Goal: Transaction & Acquisition: Purchase product/service

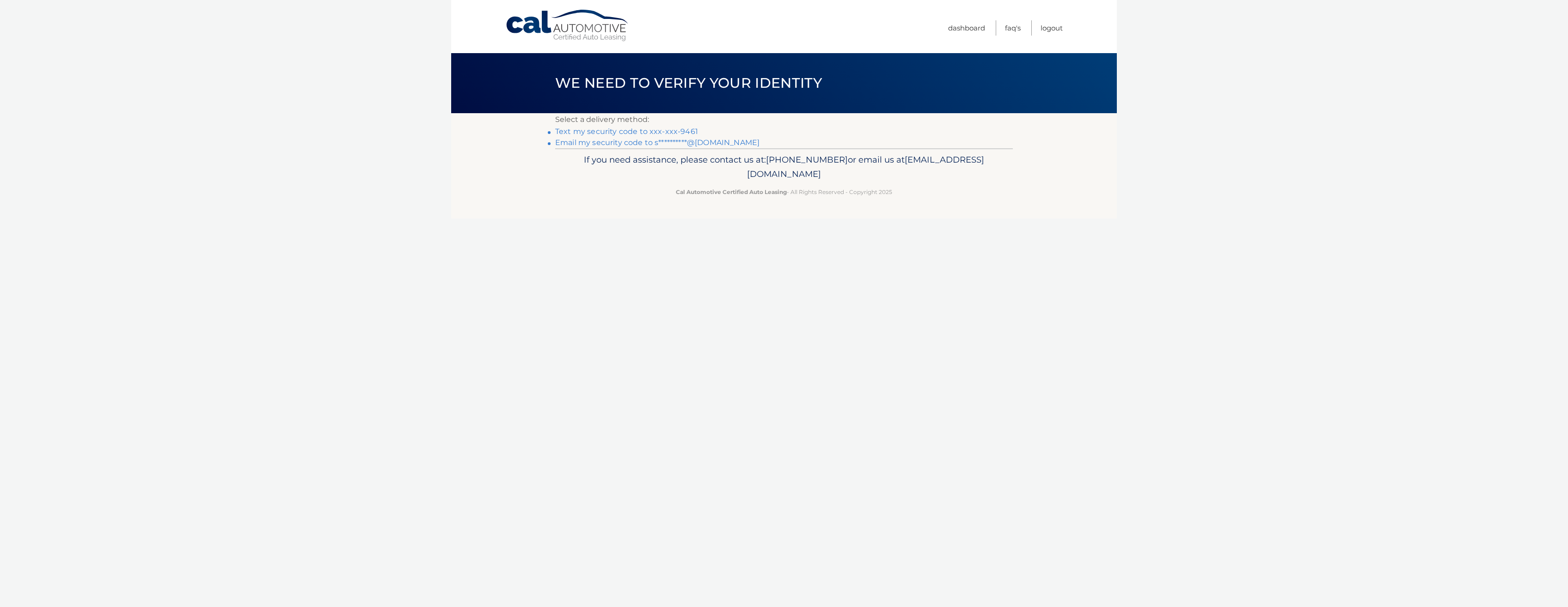
click at [669, 127] on li "Text my security code to xxx-xxx-9461" at bounding box center [784, 131] width 458 height 11
click at [669, 129] on link "Text my security code to xxx-xxx-9461" at bounding box center [626, 131] width 143 height 9
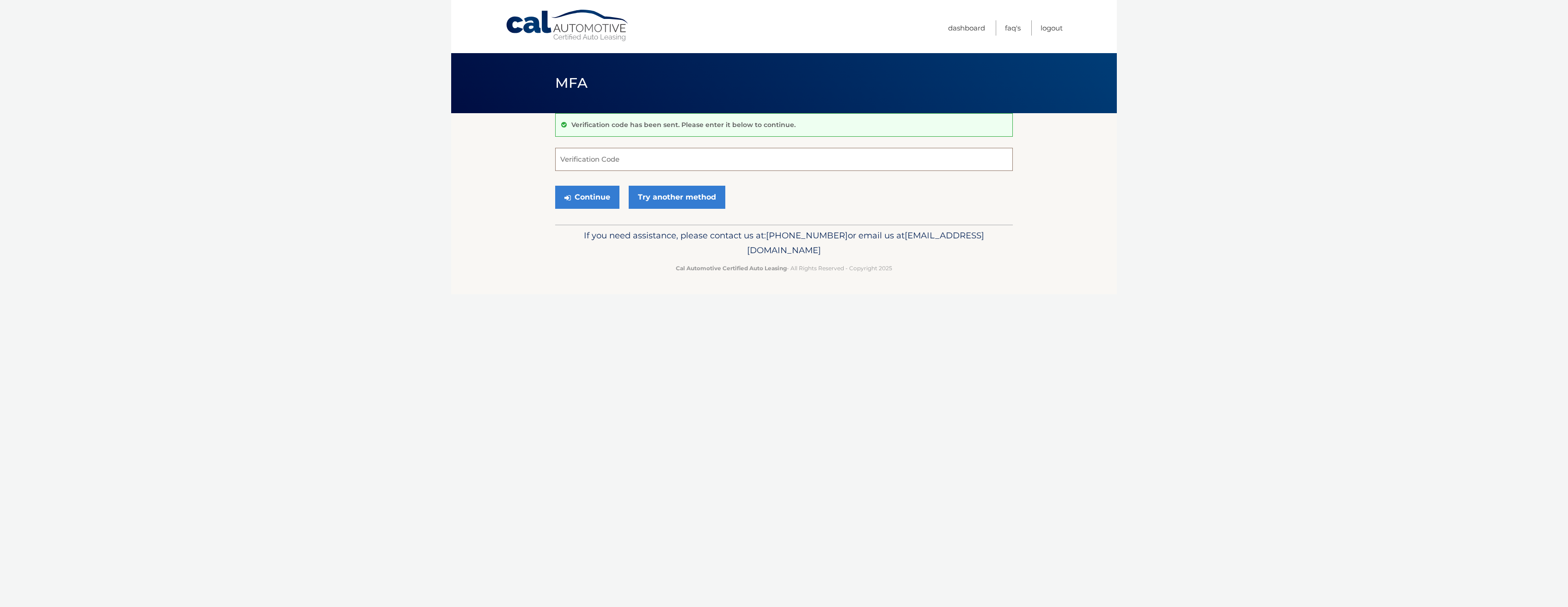
click at [605, 155] on input "Verification Code" at bounding box center [784, 159] width 458 height 23
type input "043846"
click at [583, 203] on button "Continue" at bounding box center [587, 197] width 64 height 23
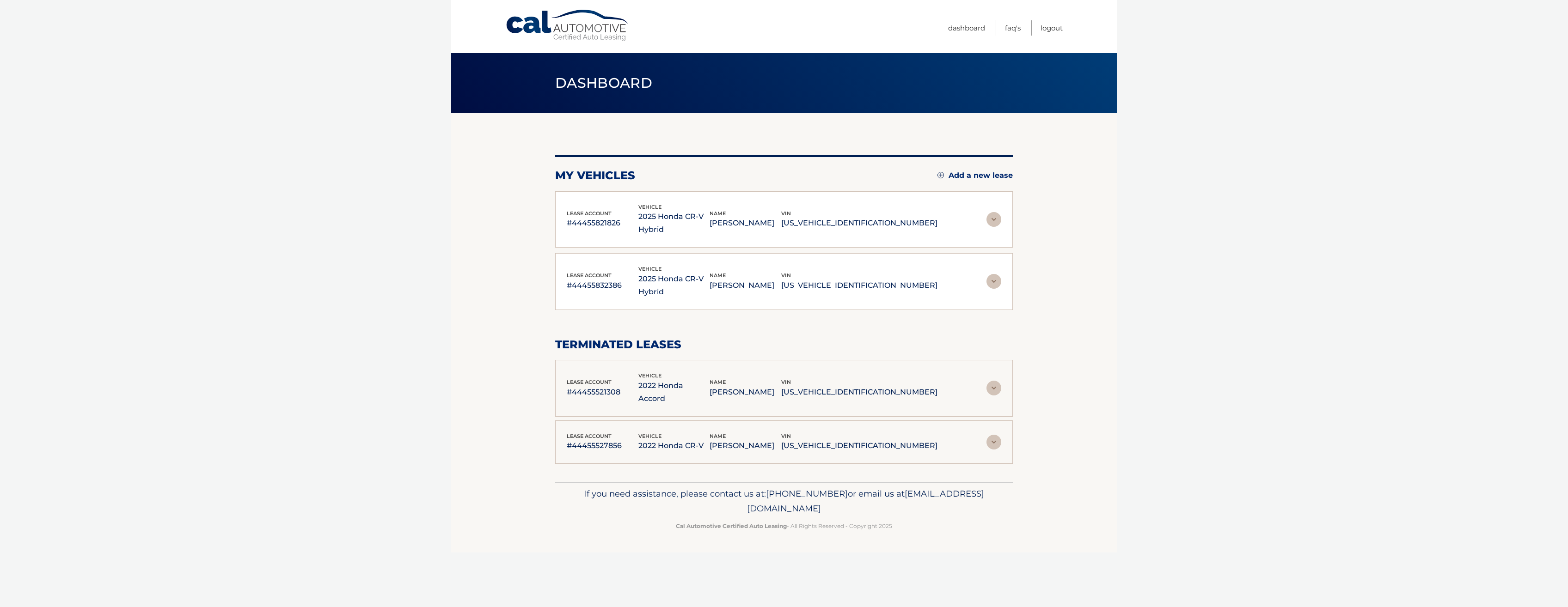
click at [995, 213] on img at bounding box center [994, 219] width 15 height 15
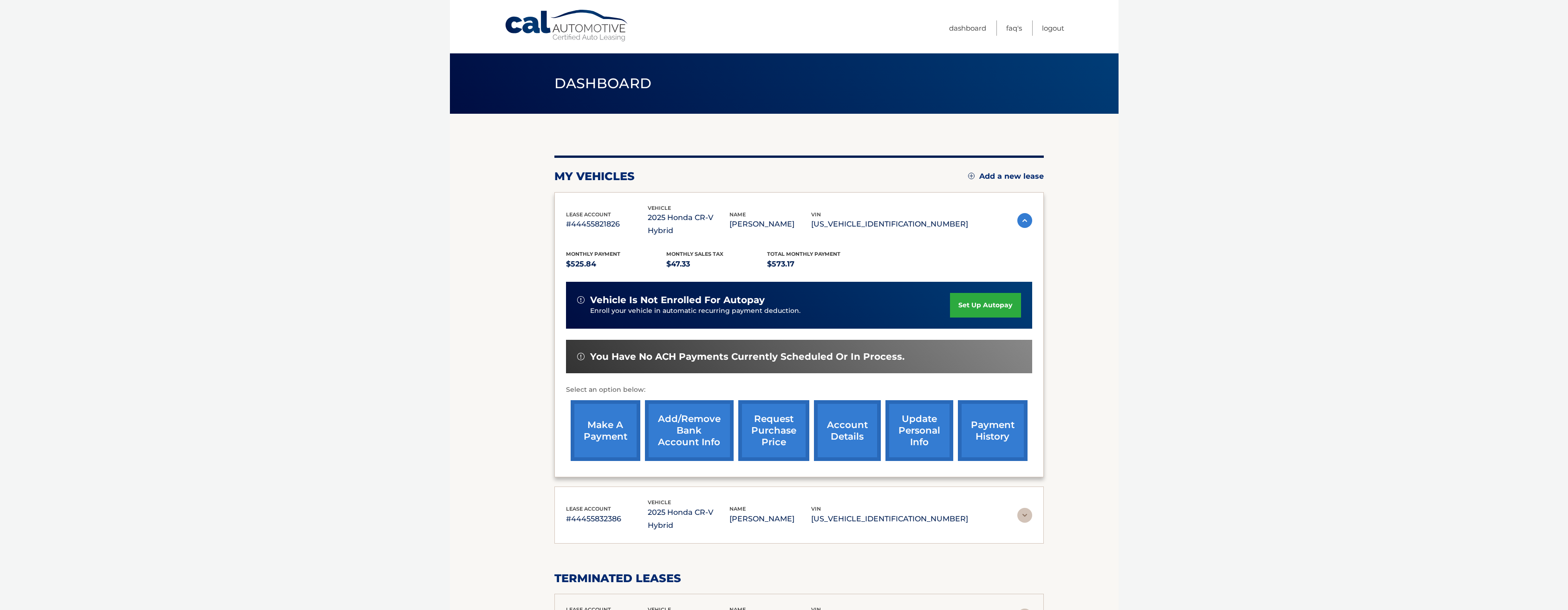
click at [603, 409] on link "make a payment" at bounding box center [605, 430] width 70 height 60
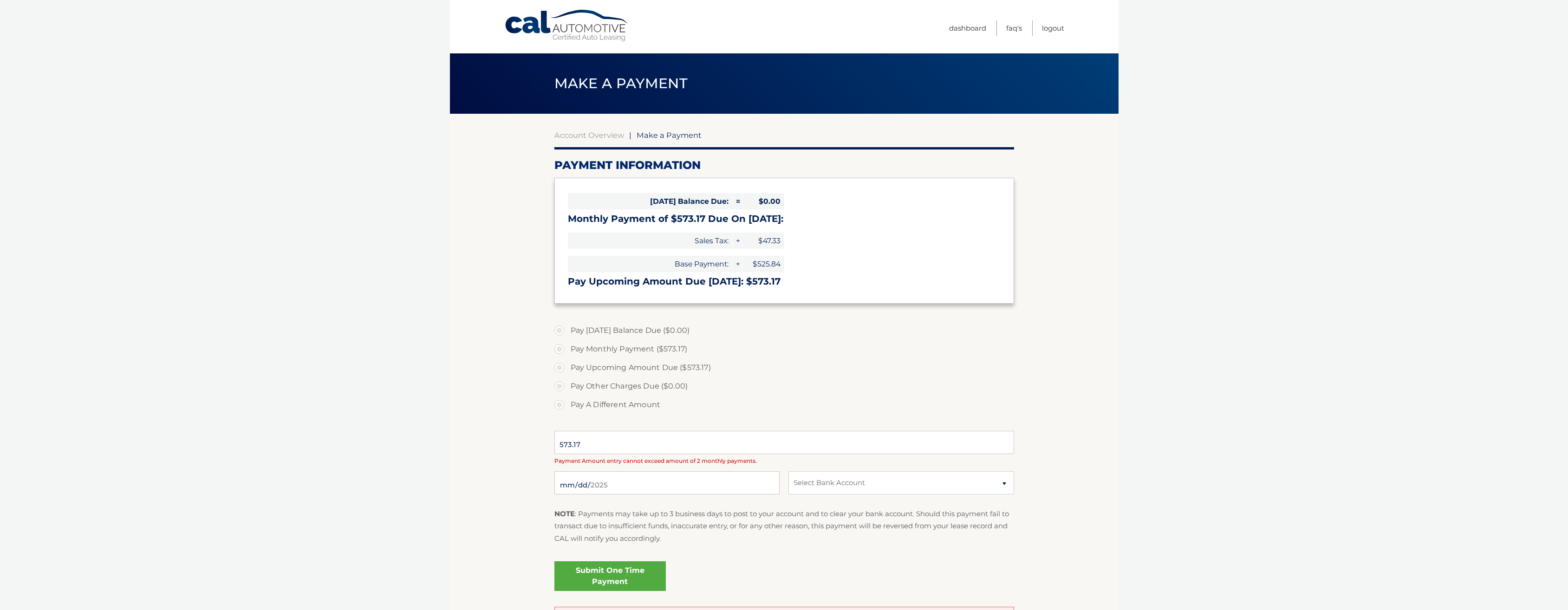
select select "Yjg5OTY0YWEtMGIyZC00YmU2LTk5OTEtNGQwYjk4NTRlNTFl"
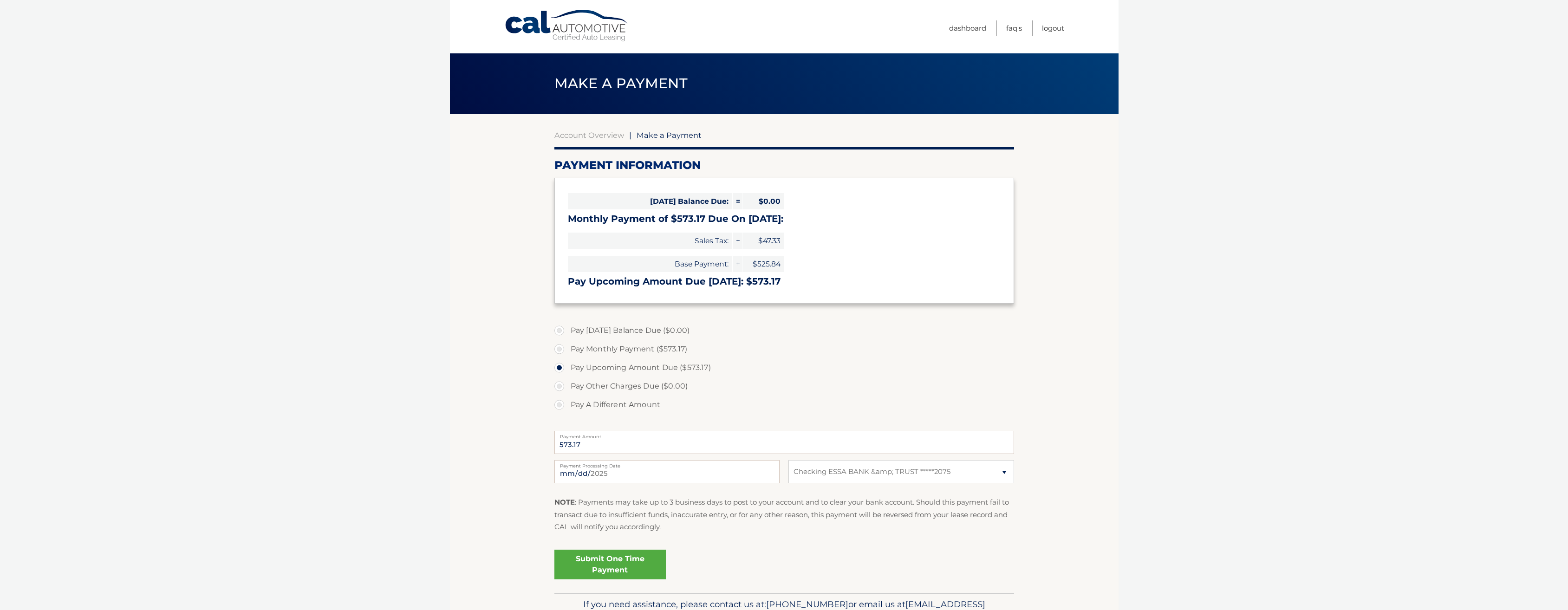
click at [612, 567] on link "Submit One Time Payment" at bounding box center [610, 564] width 111 height 29
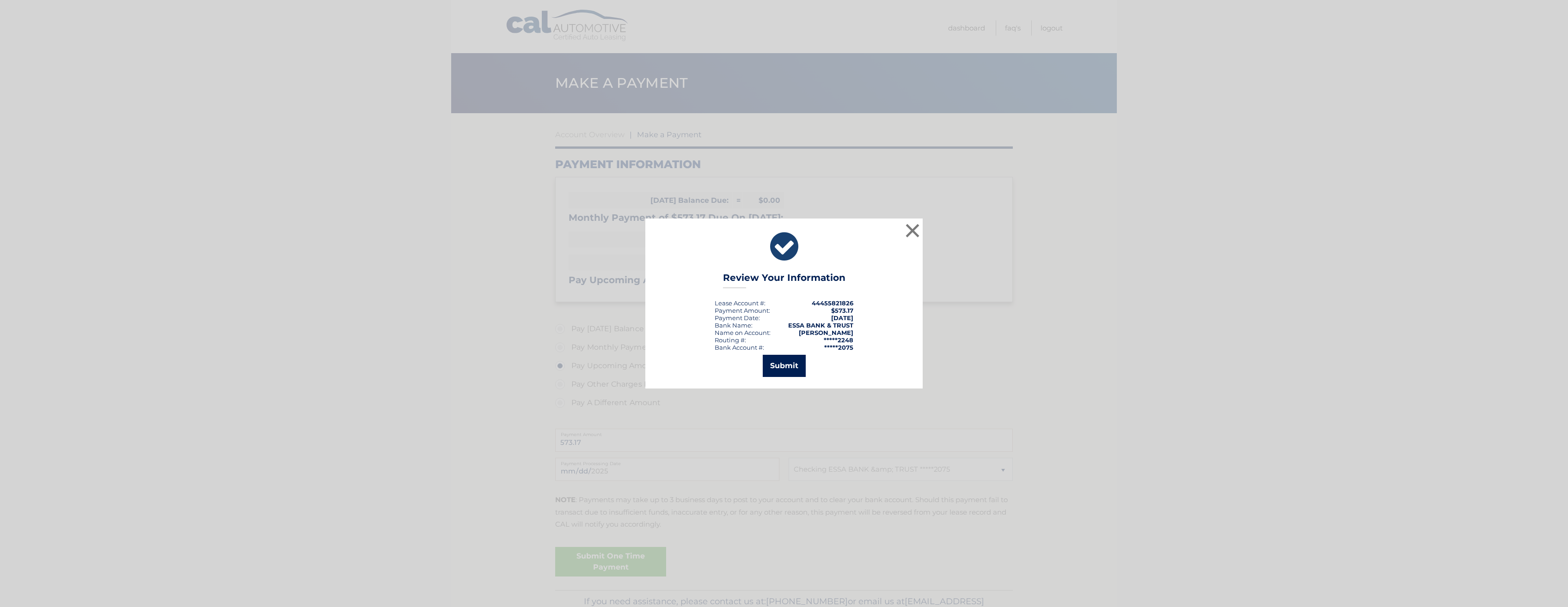
click at [787, 365] on button "Submit" at bounding box center [784, 366] width 43 height 22
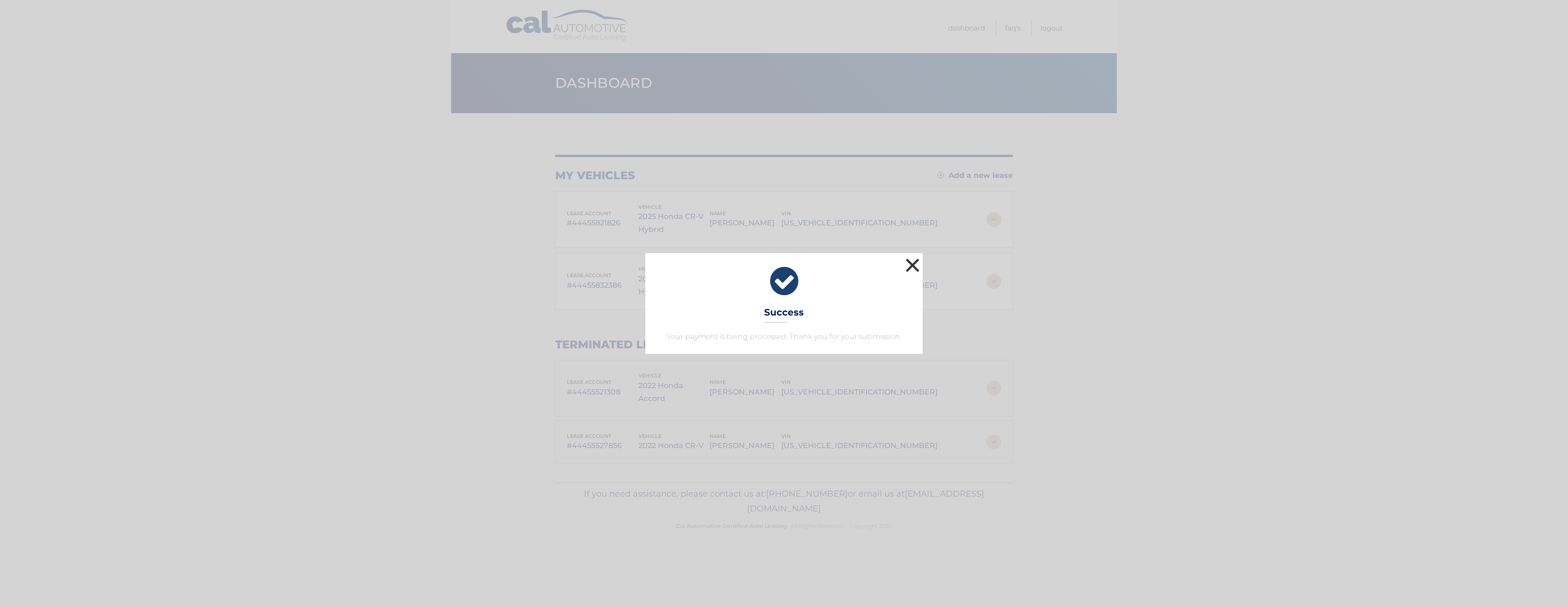
click at [913, 266] on button "×" at bounding box center [912, 264] width 18 height 18
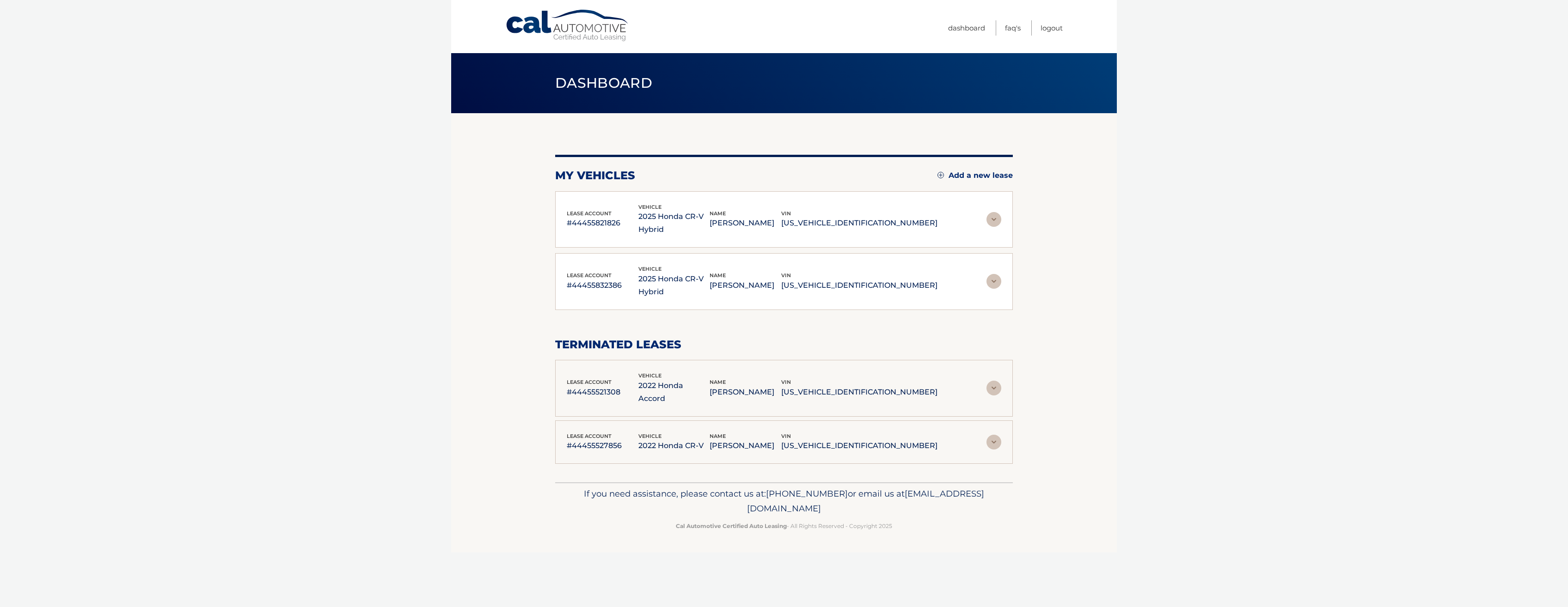
click at [990, 274] on img at bounding box center [994, 281] width 15 height 15
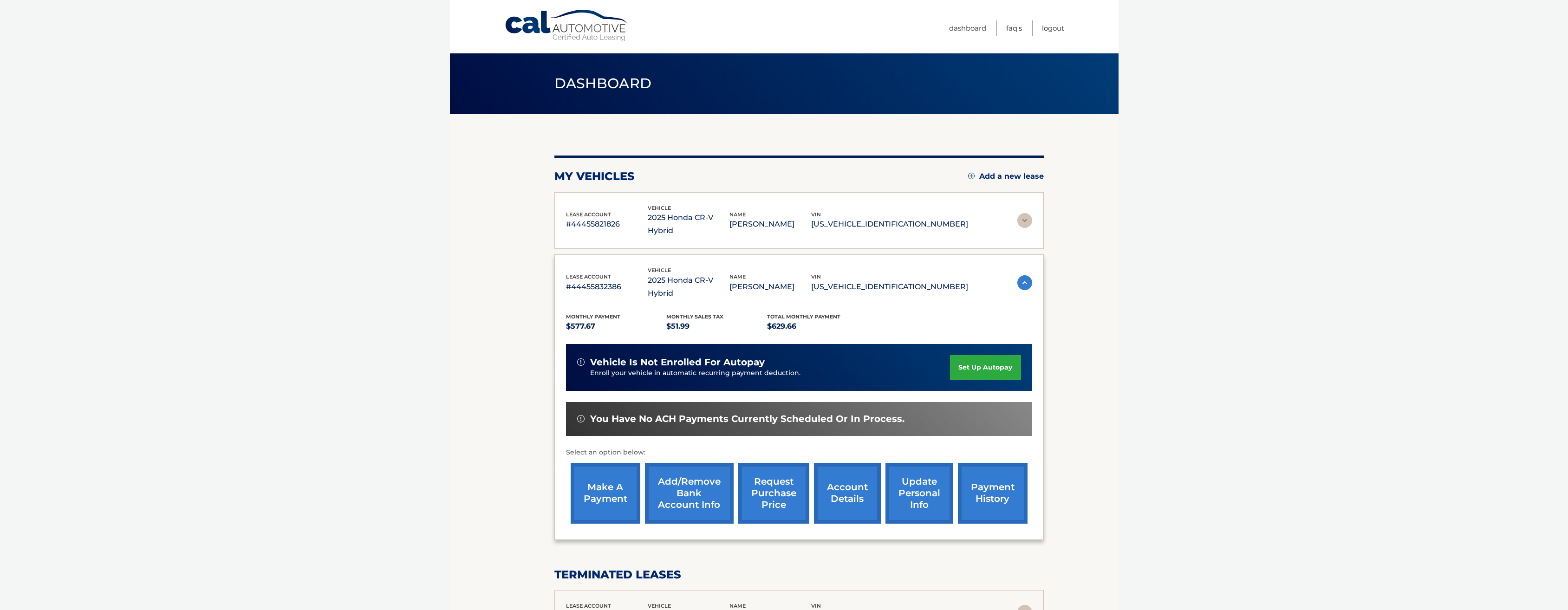
click at [607, 468] on link "make a payment" at bounding box center [605, 493] width 70 height 60
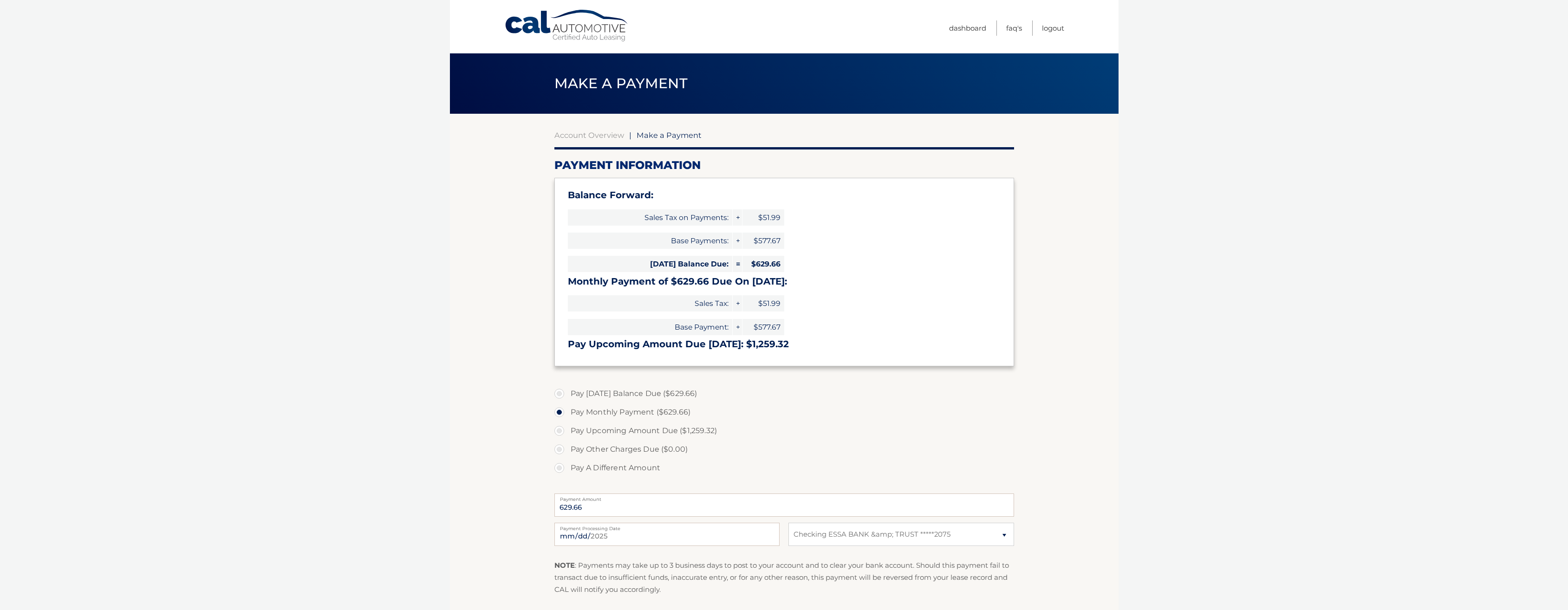
select select "MjJiYmYyM2QtMDBmMS00OTVkLWFiNTktOTM1MzdlMTk5ZDE3"
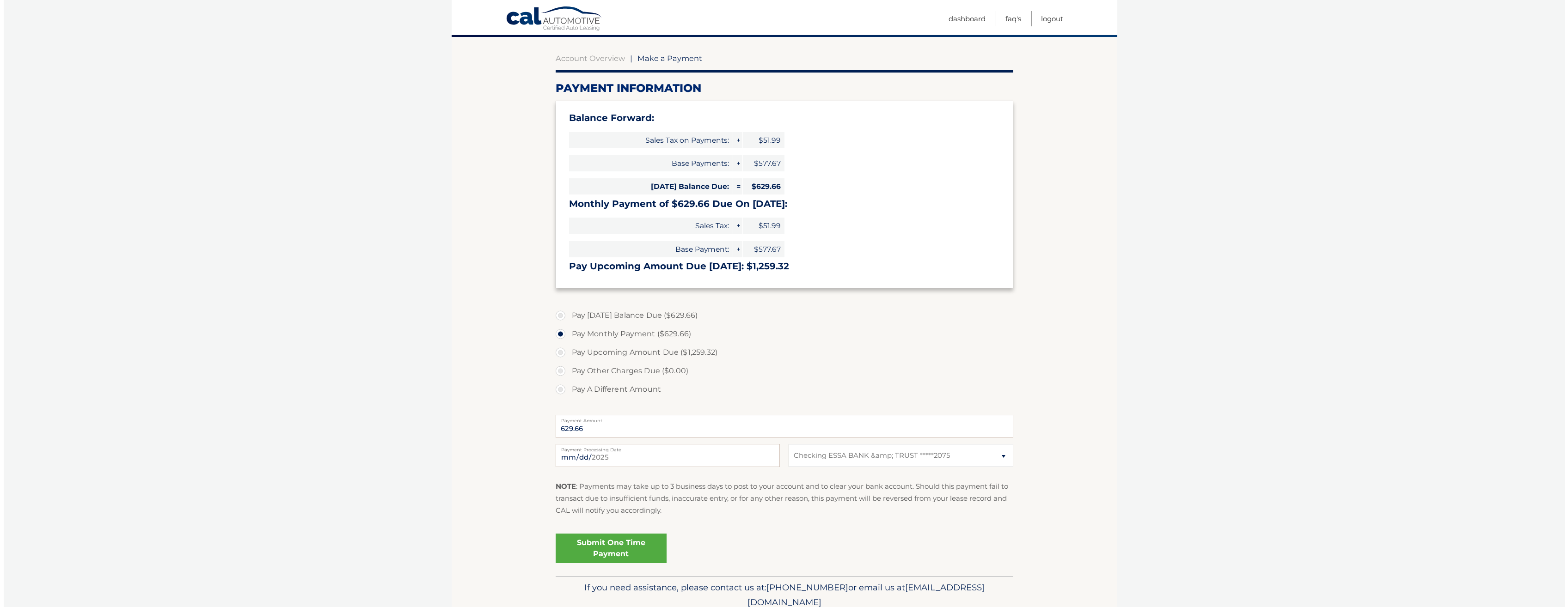
scroll to position [93, 0]
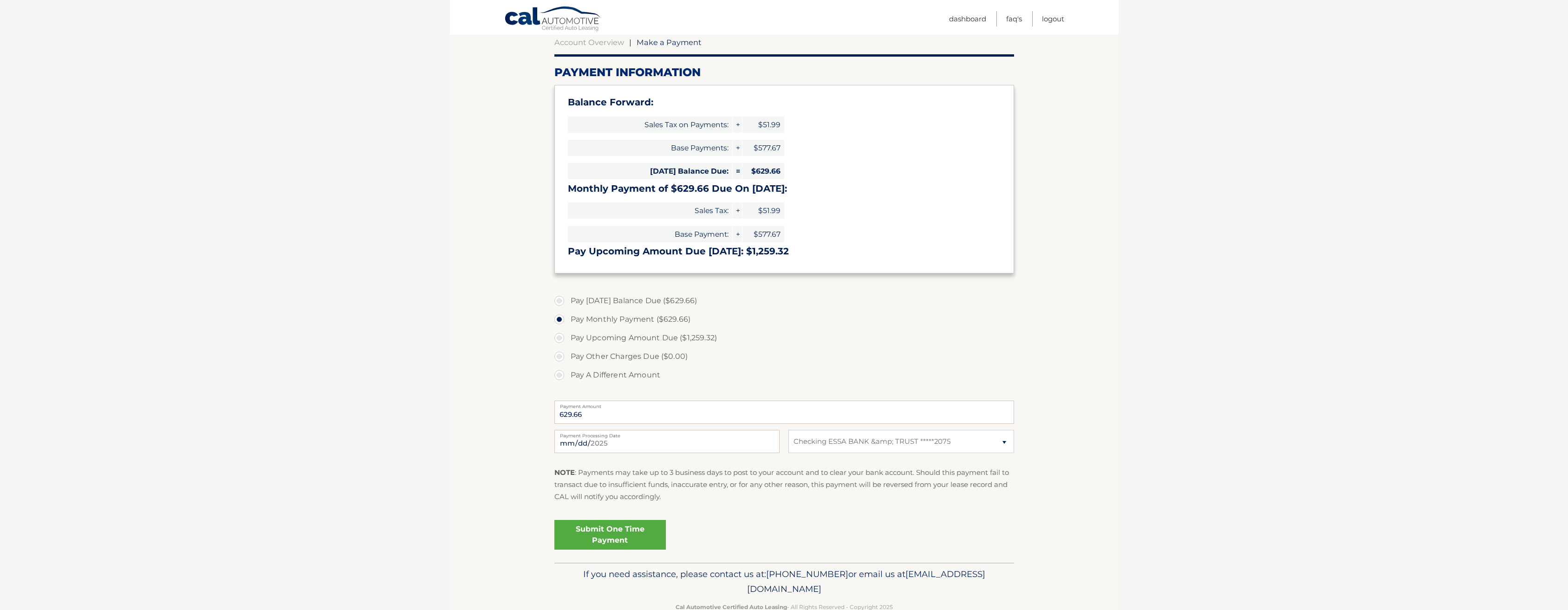
click at [607, 534] on link "Submit One Time Payment" at bounding box center [610, 534] width 111 height 29
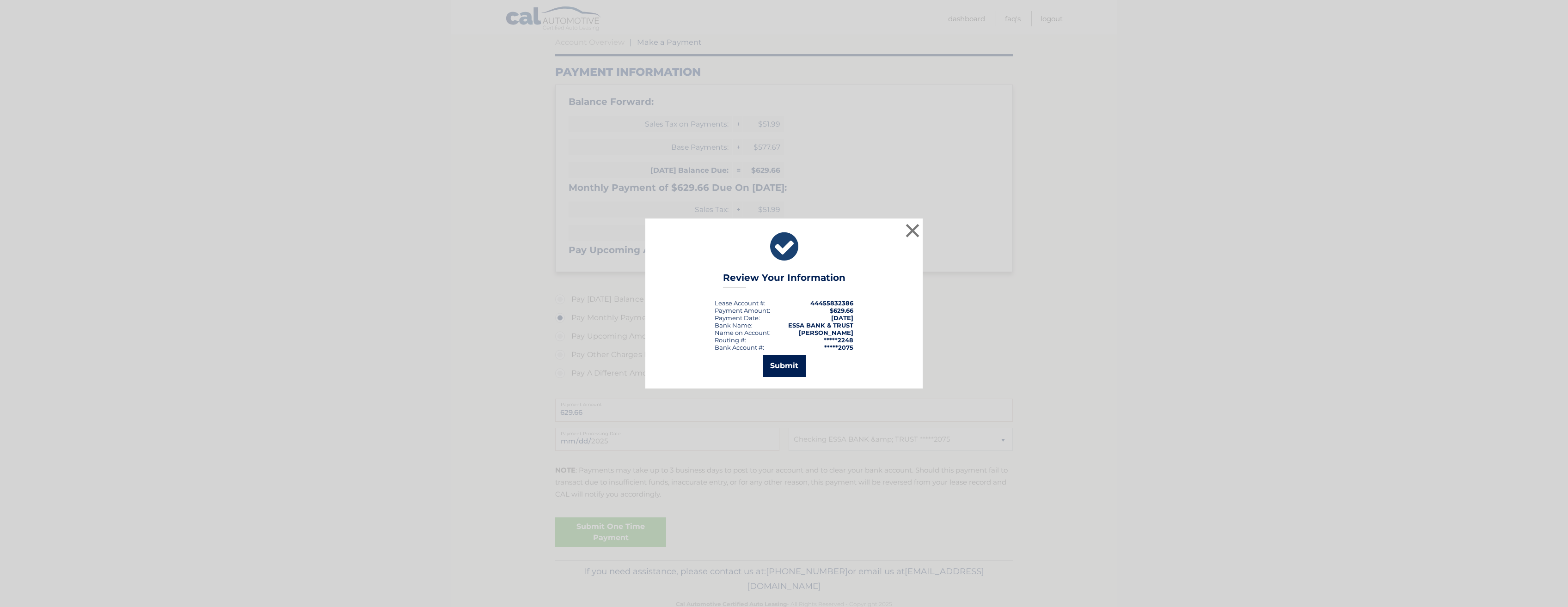
click at [779, 369] on button "Submit" at bounding box center [784, 366] width 43 height 22
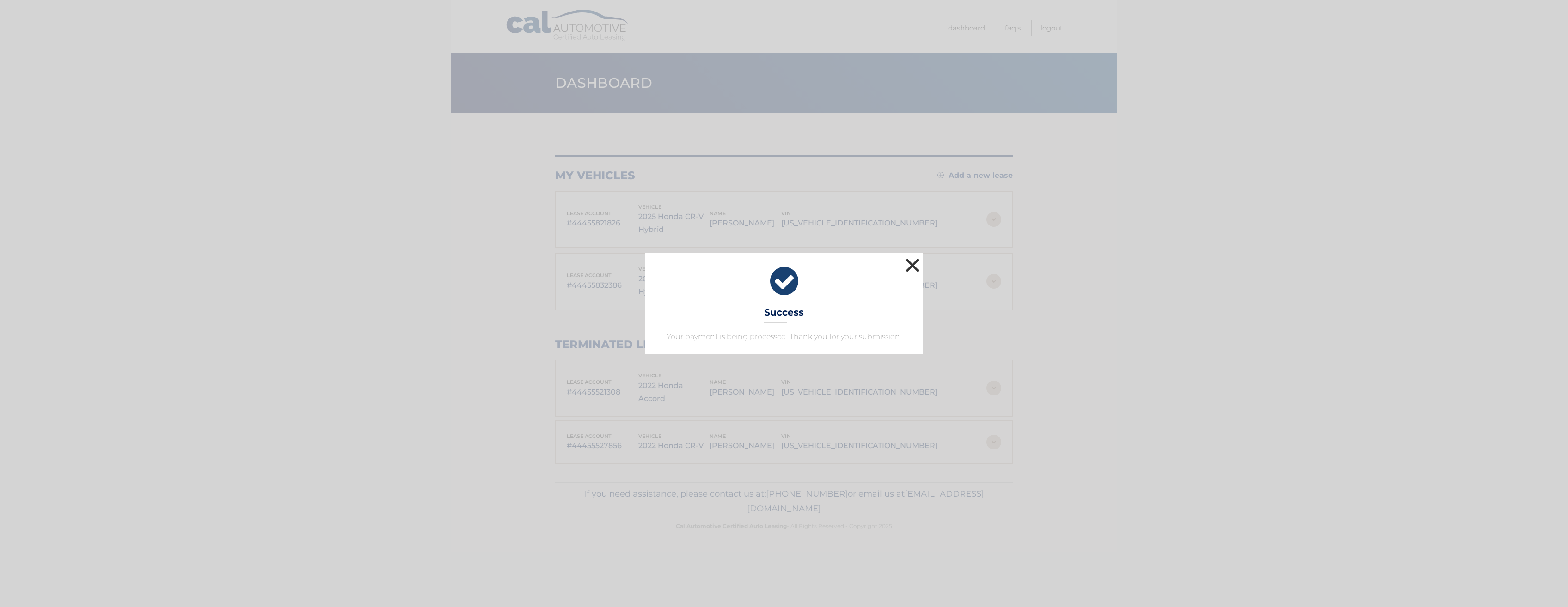
click at [916, 266] on button "×" at bounding box center [912, 264] width 18 height 18
